Goal: Information Seeking & Learning: Learn about a topic

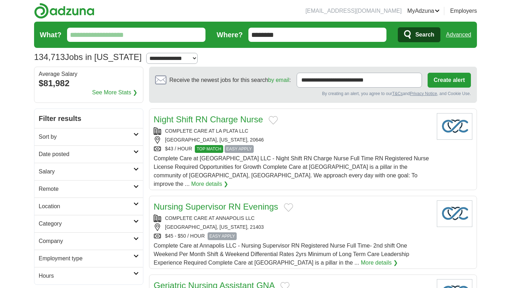
click at [121, 34] on input "What?" at bounding box center [136, 35] width 138 height 14
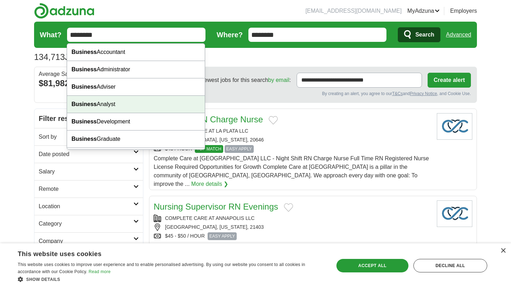
click at [123, 108] on div "Business Analyst" at bounding box center [136, 104] width 138 height 17
type input "**********"
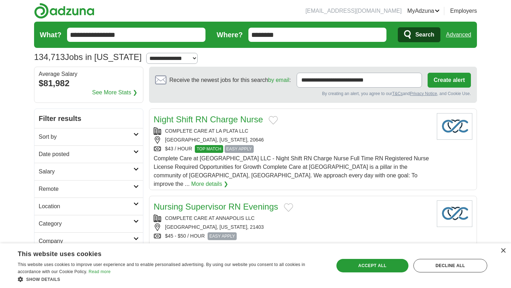
click at [416, 39] on span "Search" at bounding box center [424, 35] width 19 height 14
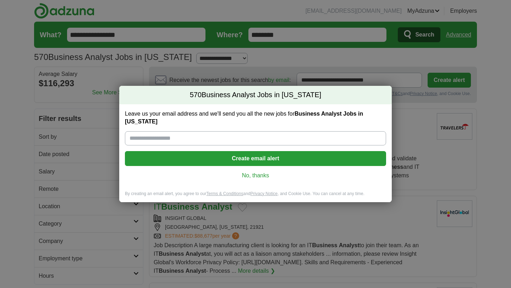
click at [262, 174] on link "No, thanks" at bounding box center [256, 176] width 250 height 8
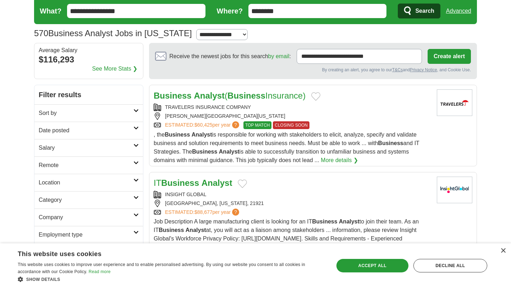
scroll to position [3, 0]
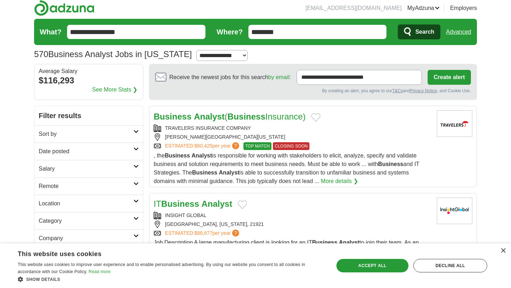
click at [348, 130] on div "TRAVELERS INSURANCE COMPANY" at bounding box center [293, 128] width 278 height 7
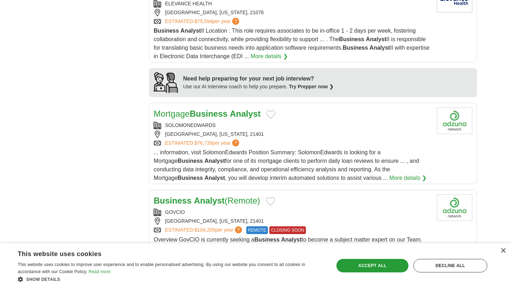
scroll to position [605, 0]
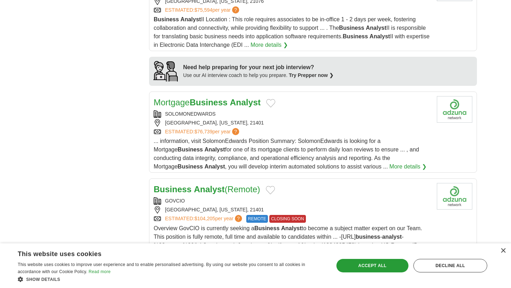
click at [323, 110] on div "SOLOMONEDWARDS ANNAPOLIS, MARYLAND, 21401 ESTIMATED: $76,739 per year ?" at bounding box center [293, 122] width 278 height 25
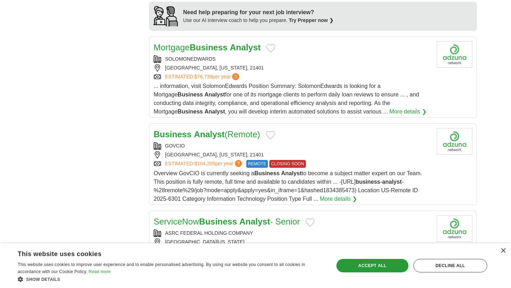
scroll to position [682, 0]
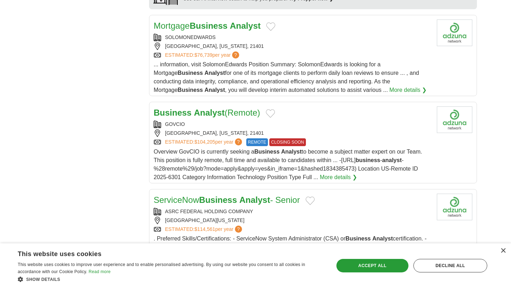
click at [317, 106] on div "Business Analyst (Remote)" at bounding box center [293, 112] width 278 height 13
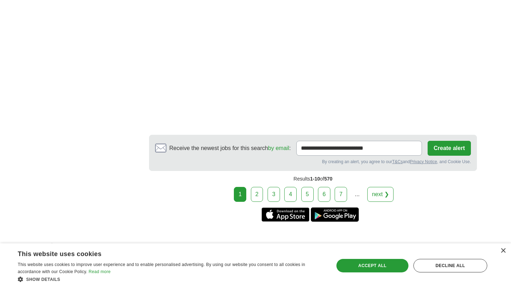
scroll to position [1302, 0]
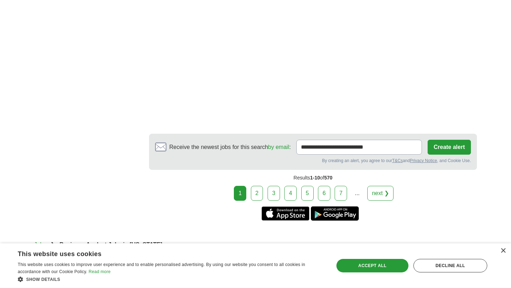
click at [257, 193] on link "2" at bounding box center [257, 193] width 12 height 15
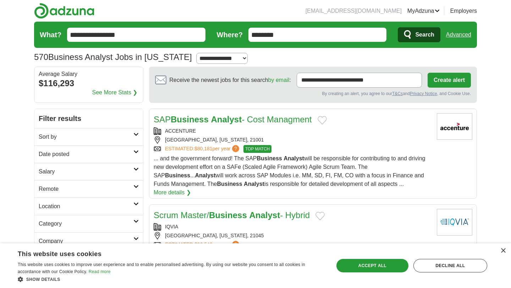
click at [136, 152] on icon at bounding box center [135, 152] width 5 height 4
click at [62, 170] on link "Last 24 hours" at bounding box center [89, 171] width 100 height 9
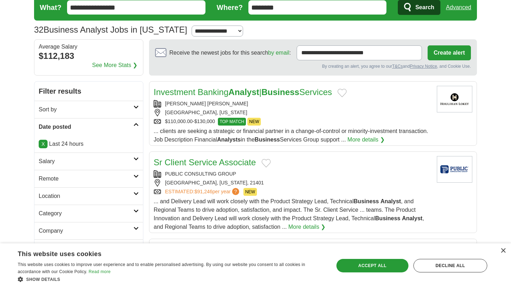
scroll to position [31, 0]
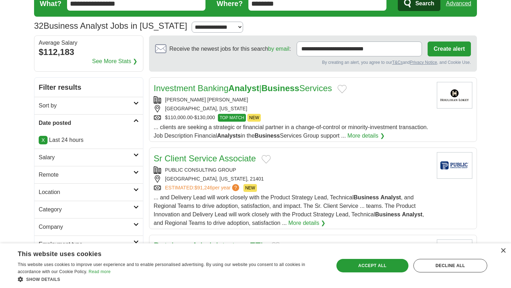
click at [295, 107] on div "BALTIMORE, MARYLAND" at bounding box center [293, 108] width 278 height 7
